Goal: Transaction & Acquisition: Purchase product/service

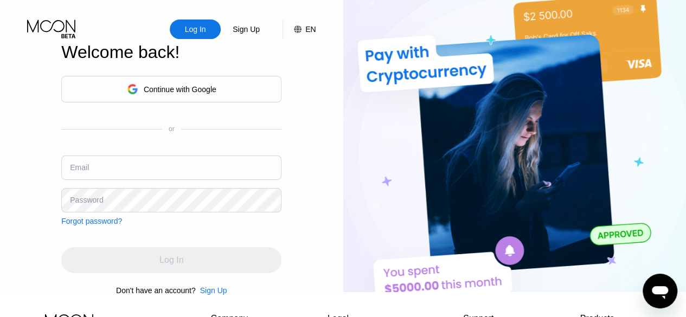
type input "039266"
click at [236, 254] on div "Log In" at bounding box center [171, 260] width 220 height 26
click at [221, 84] on div "Continue with Google" at bounding box center [171, 89] width 220 height 27
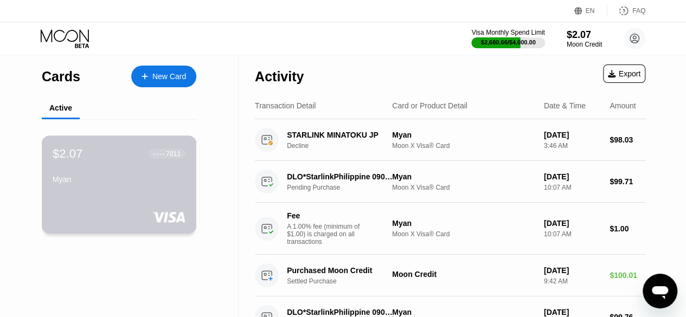
click at [173, 166] on div "$2.07 ● ● ● ● 7811 [GEOGRAPHIC_DATA]" at bounding box center [119, 167] width 133 height 42
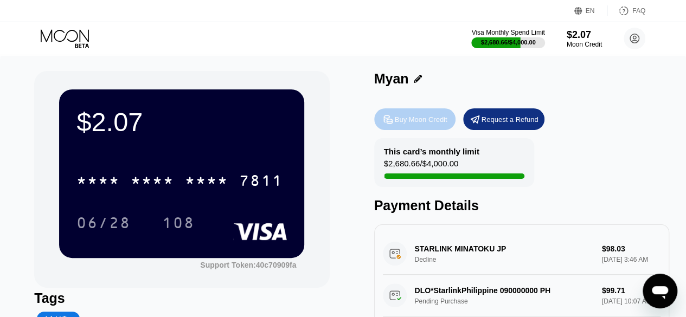
click at [404, 121] on div "Buy Moon Credit" at bounding box center [421, 119] width 53 height 9
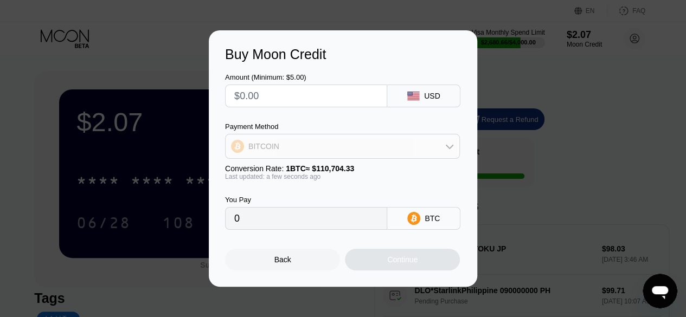
click at [383, 152] on div "BITCOIN" at bounding box center [343, 147] width 234 height 22
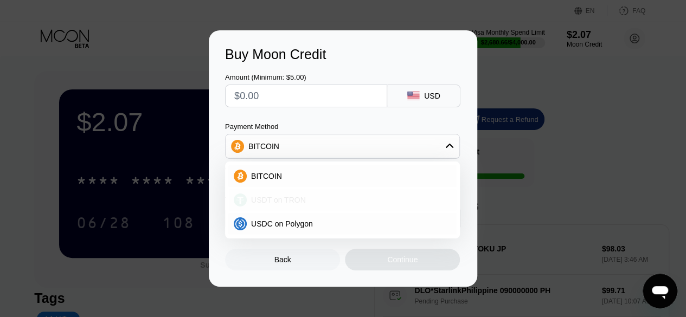
click at [366, 193] on div "USDT on TRON" at bounding box center [342, 200] width 228 height 22
type input "0.00"
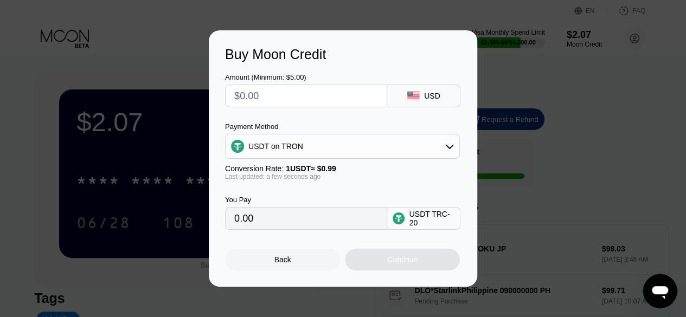
click at [285, 102] on input "text" at bounding box center [306, 96] width 144 height 22
type input "$1"
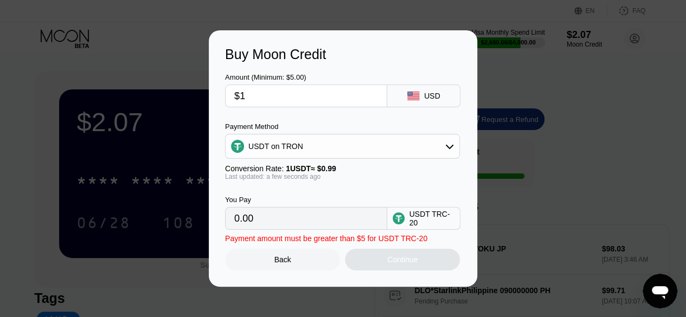
type input "1.01"
type input "$100"
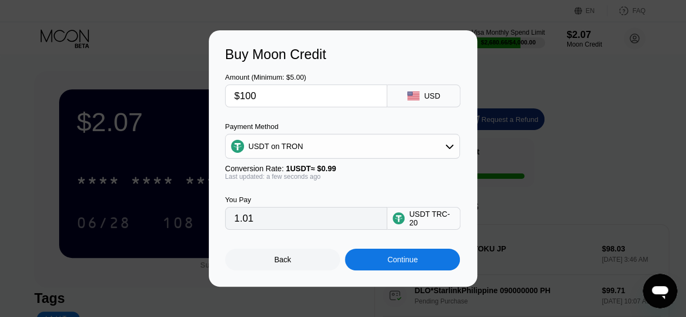
type input "101.01"
type input "$100"
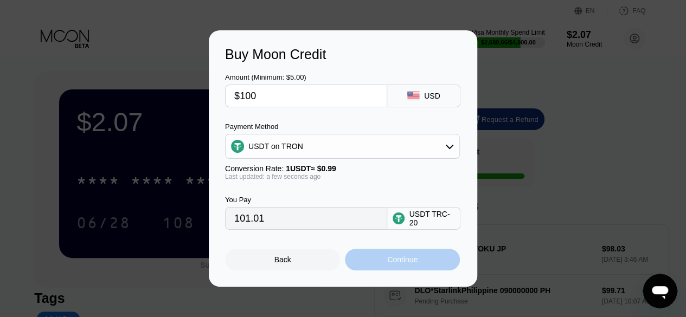
click at [393, 260] on div "Continue" at bounding box center [402, 260] width 30 height 9
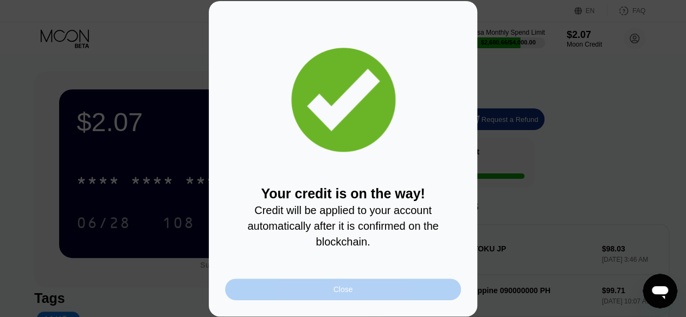
click at [380, 291] on div "Close" at bounding box center [343, 290] width 236 height 22
